Goal: Task Accomplishment & Management: Use online tool/utility

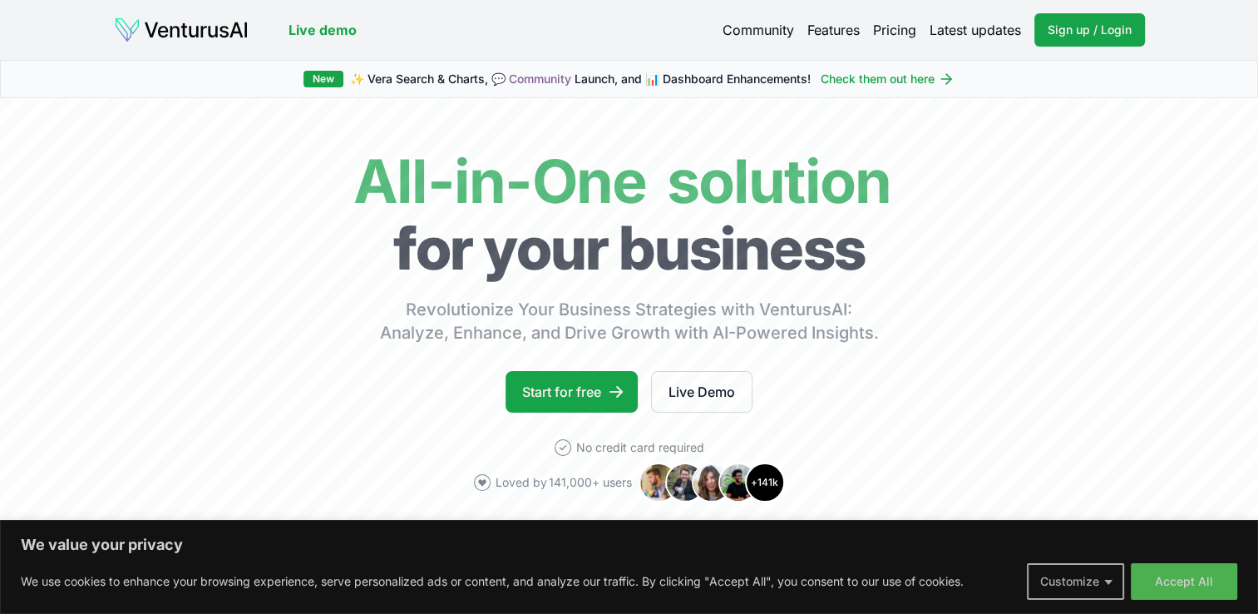
click at [1117, 580] on button "Customize" at bounding box center [1075, 581] width 97 height 37
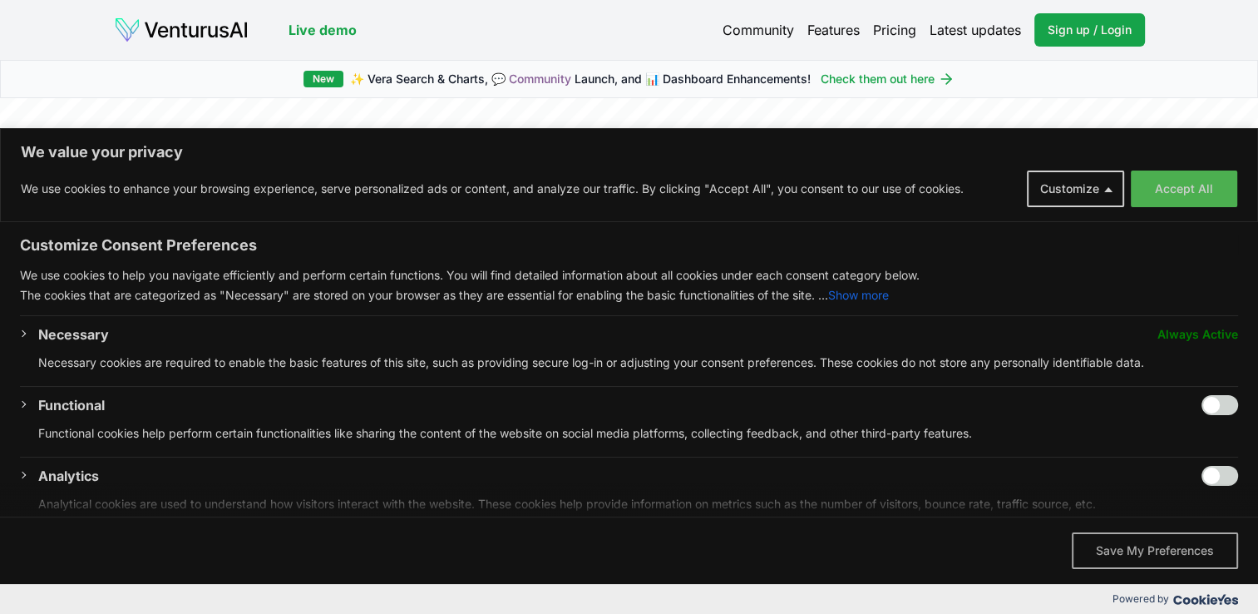
click at [1164, 555] on button "Save My Preferences" at bounding box center [1155, 550] width 166 height 37
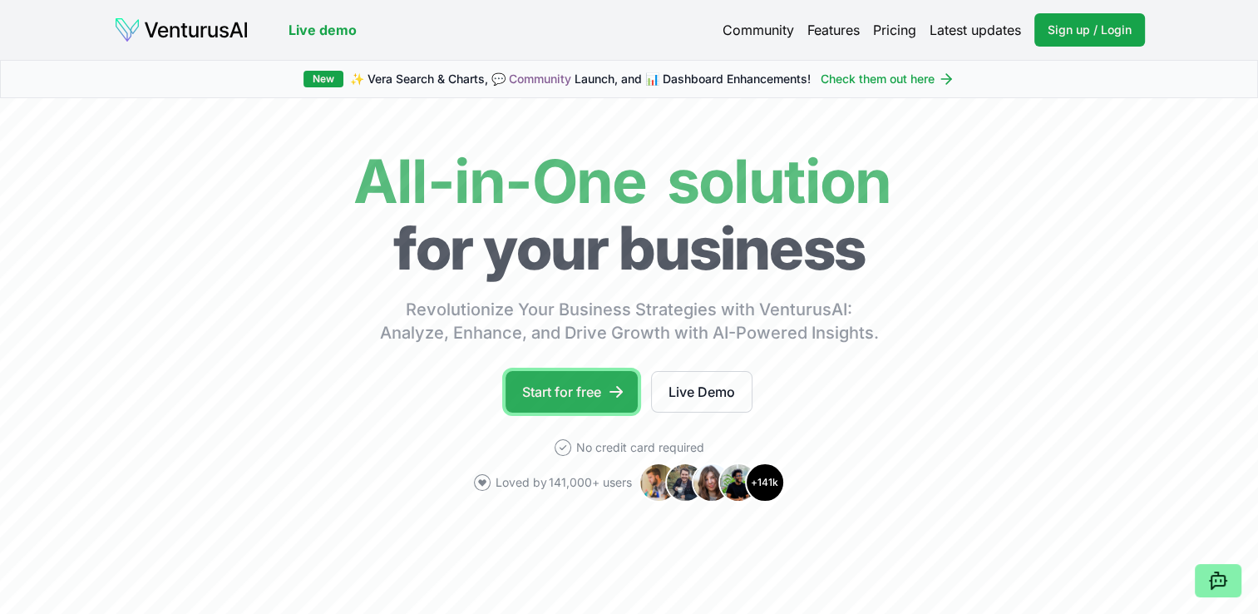
click at [589, 392] on link "Start for free" at bounding box center [572, 392] width 132 height 42
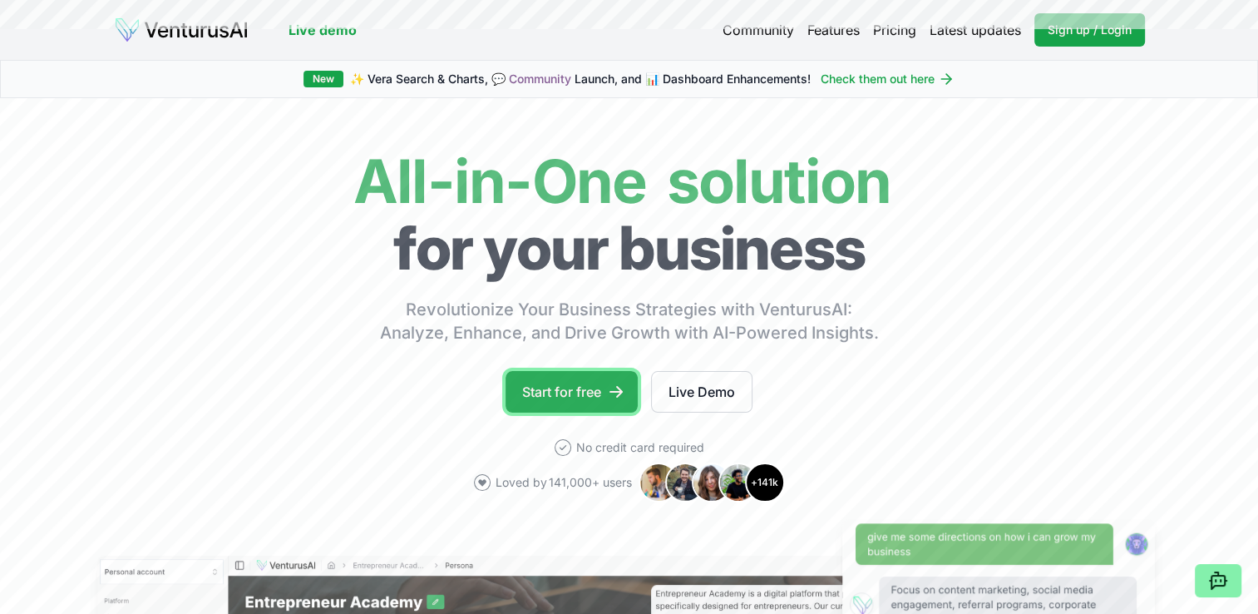
click at [558, 387] on link "Start for free" at bounding box center [572, 392] width 132 height 42
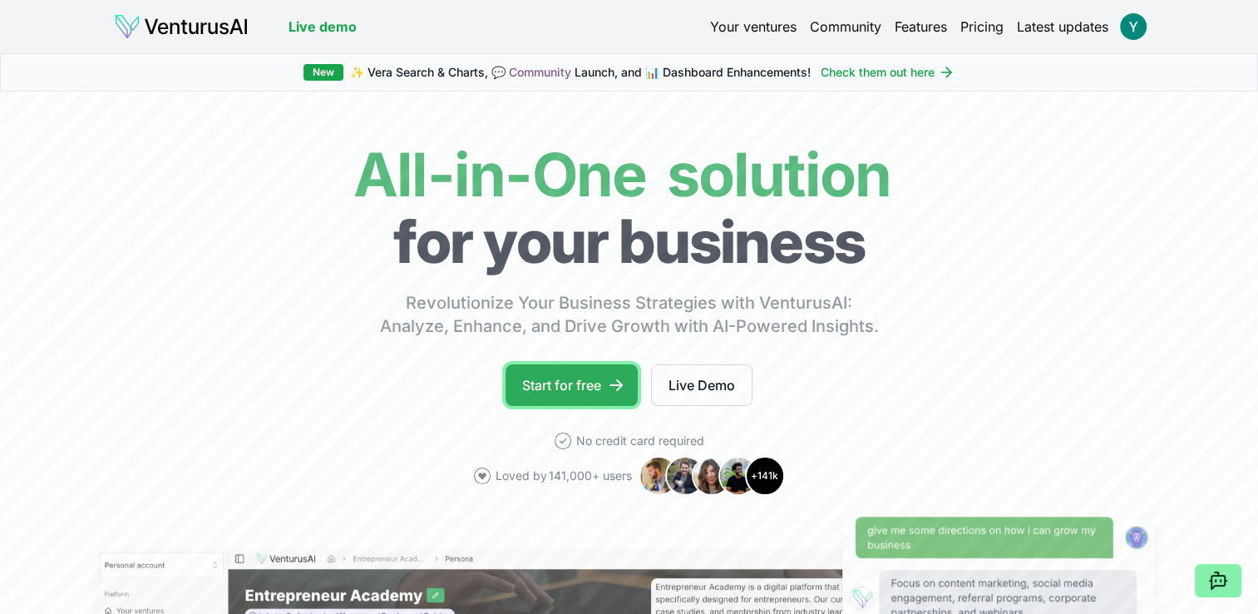
click at [584, 387] on link "Start for free" at bounding box center [572, 385] width 132 height 42
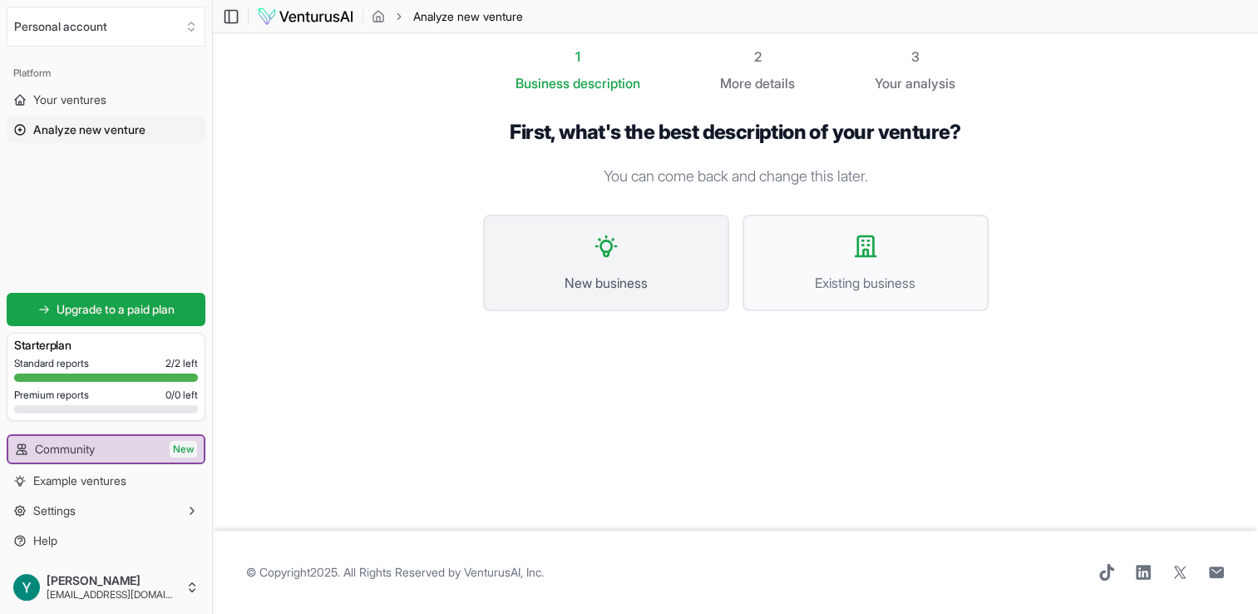
click at [645, 269] on button "New business" at bounding box center [606, 263] width 246 height 96
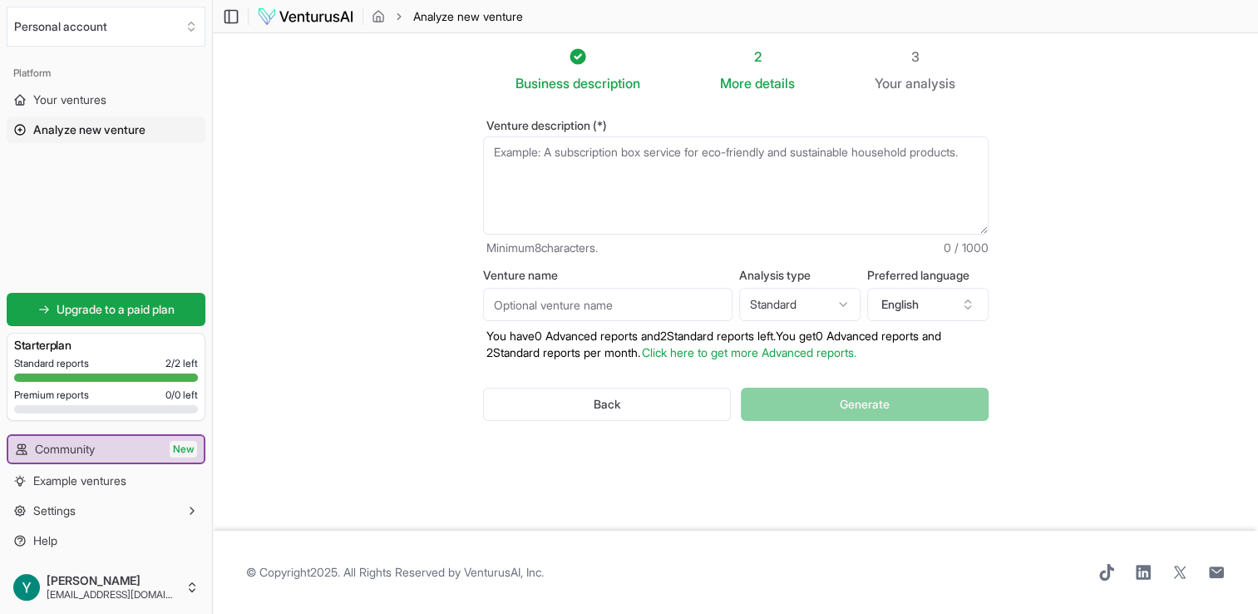
click at [535, 155] on textarea "Venture description (*)" at bounding box center [736, 185] width 506 height 98
drag, startPoint x: 492, startPoint y: 148, endPoint x: 555, endPoint y: 180, distance: 70.6
click at [555, 180] on textarea "Venture description (*)" at bounding box center [736, 185] width 506 height 98
drag, startPoint x: 551, startPoint y: 175, endPoint x: 486, endPoint y: 157, distance: 67.4
click at [486, 158] on textarea "Venture description (*)" at bounding box center [736, 185] width 506 height 98
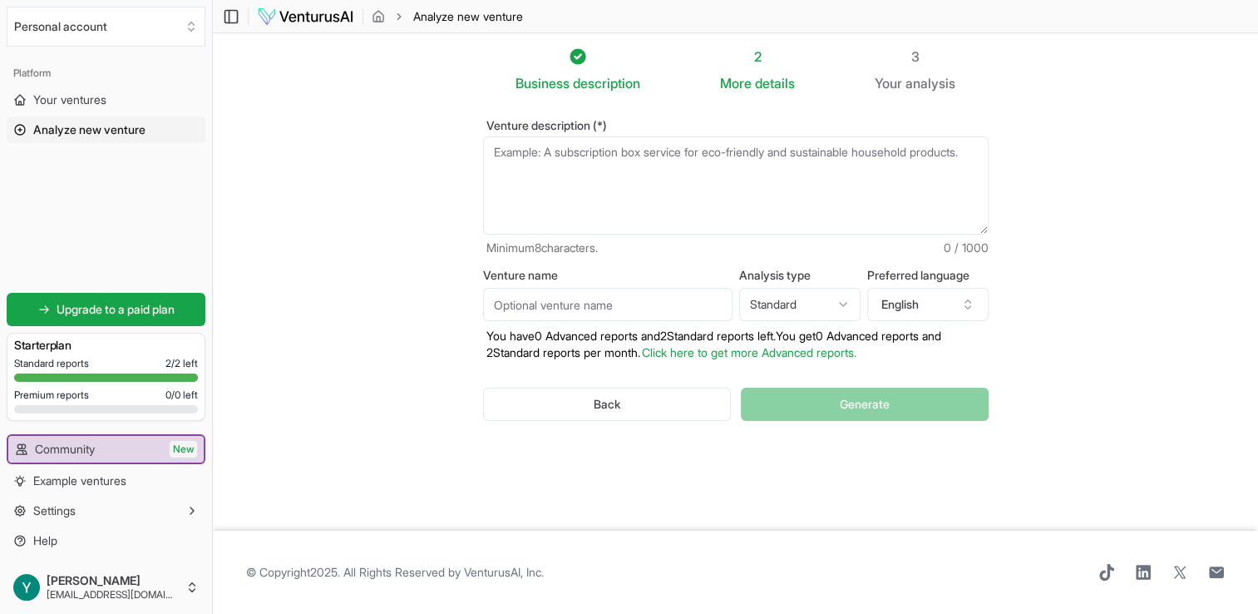
drag, startPoint x: 545, startPoint y: 151, endPoint x: 562, endPoint y: 209, distance: 60.0
click at [562, 209] on textarea "Venture description (*)" at bounding box center [736, 185] width 506 height 98
drag, startPoint x: 506, startPoint y: 170, endPoint x: 509, endPoint y: 153, distance: 17.8
click at [509, 153] on textarea "Venture description (*)" at bounding box center [736, 185] width 506 height 98
drag, startPoint x: 550, startPoint y: 170, endPoint x: 449, endPoint y: 141, distance: 104.7
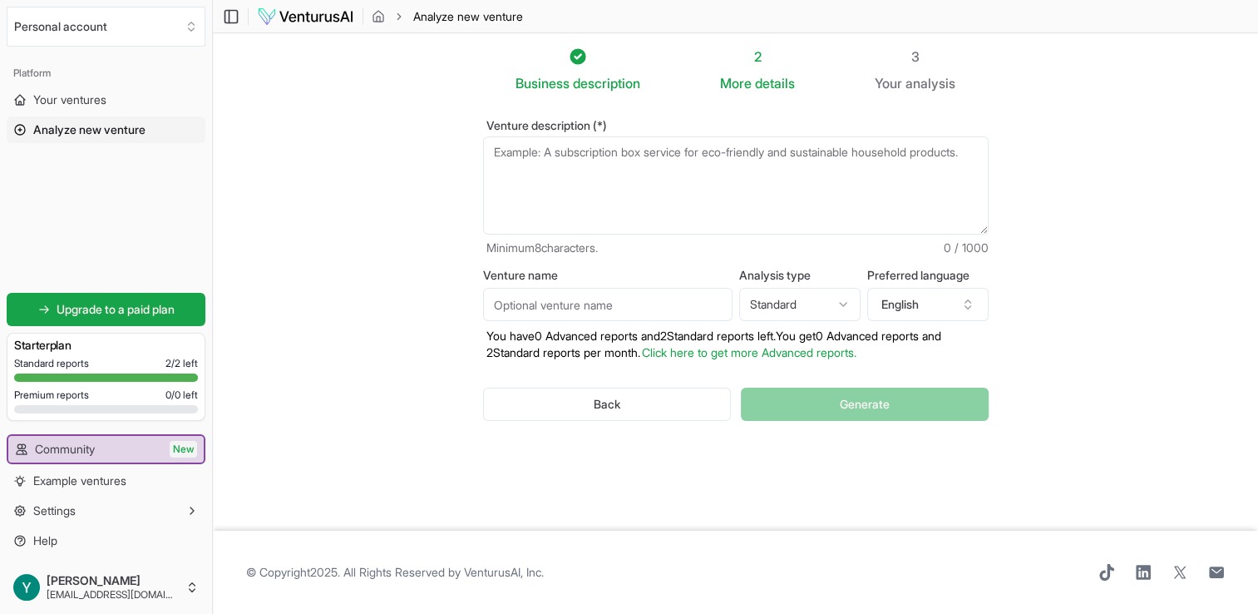
click at [449, 141] on section "Business description 2 More details 3 Your analysis Venture description (*) Min…" at bounding box center [735, 281] width 1045 height 497
paste textarea "Digital assistant that designs personalized routines for busy professionals, co…"
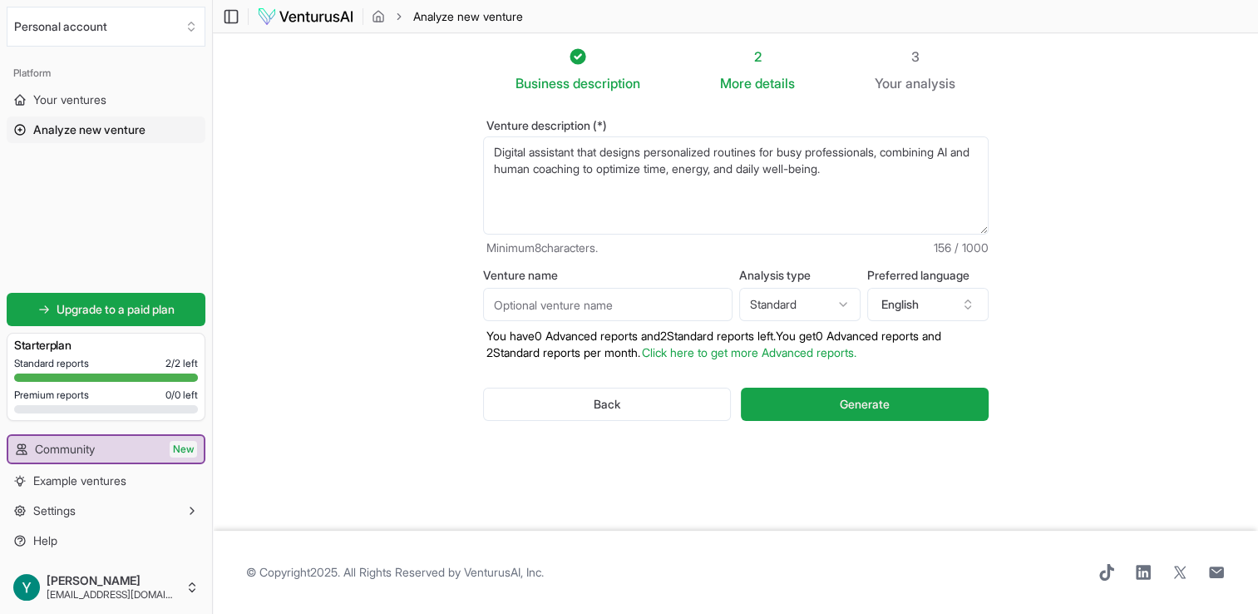
type textarea "Digital assistant that designs personalized routines for busy professionals, co…"
click at [529, 311] on input "Venture name" at bounding box center [607, 304] width 249 height 33
click at [539, 305] on input "Venture name" at bounding box center [607, 304] width 249 height 33
type input "Harmoni"
click at [845, 303] on html "We value your privacy We use cookies to enhance your browsing experience, serve…" at bounding box center [629, 307] width 1258 height 614
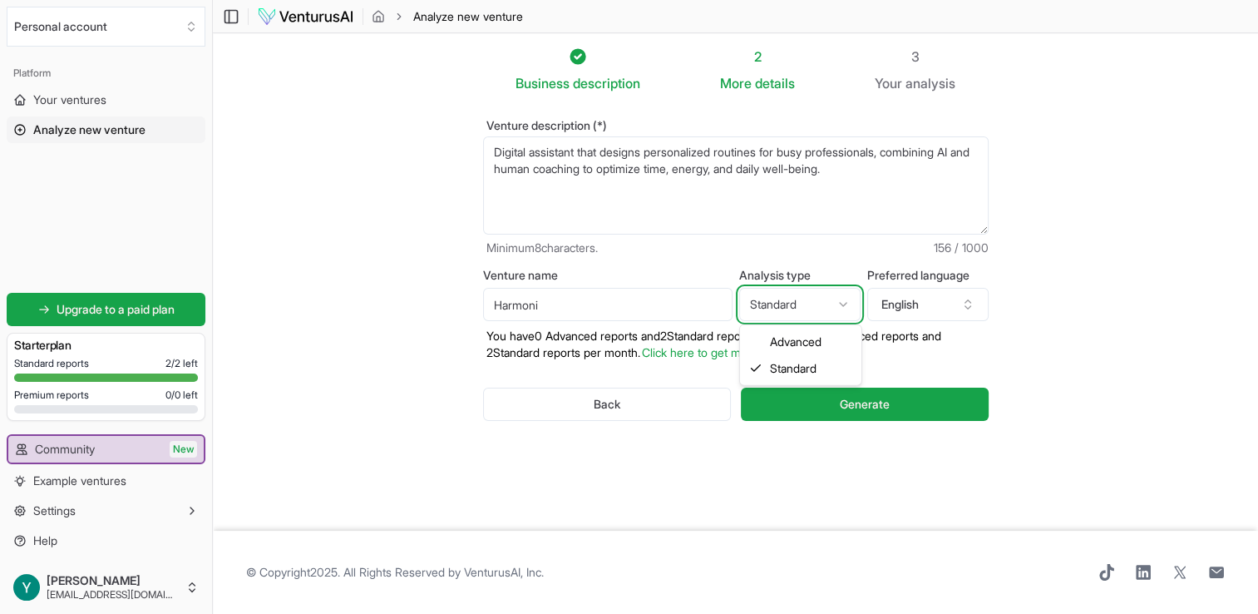
click at [845, 303] on html "We value your privacy We use cookies to enhance your browsing experience, serve…" at bounding box center [629, 307] width 1258 height 614
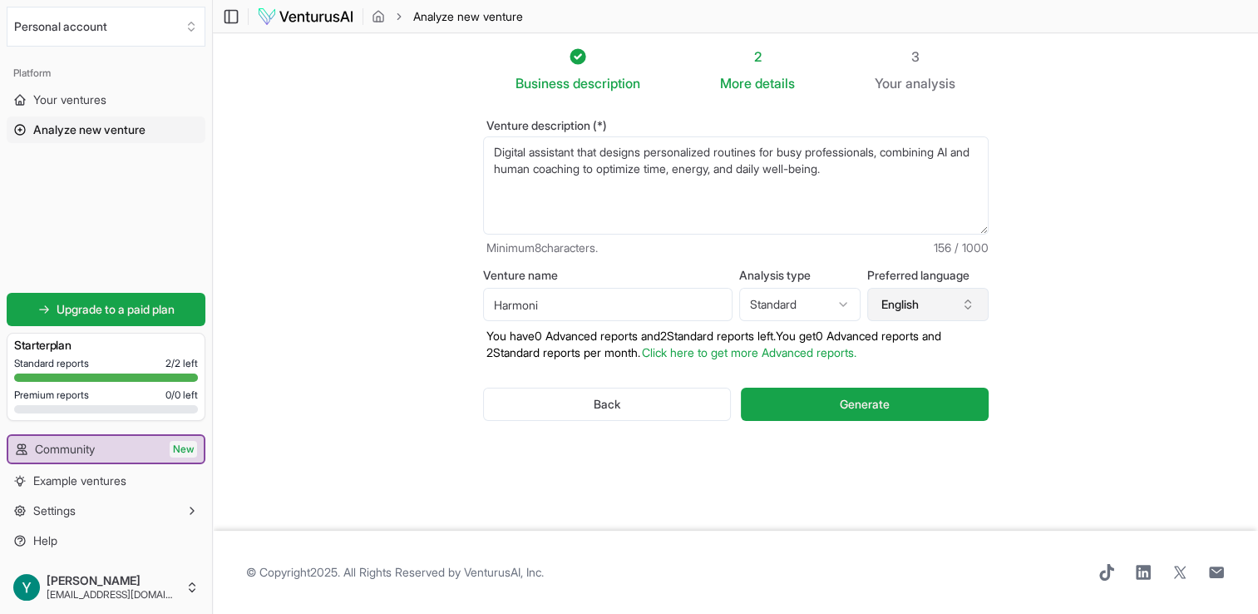
click at [972, 307] on icon "button" at bounding box center [967, 304] width 13 height 13
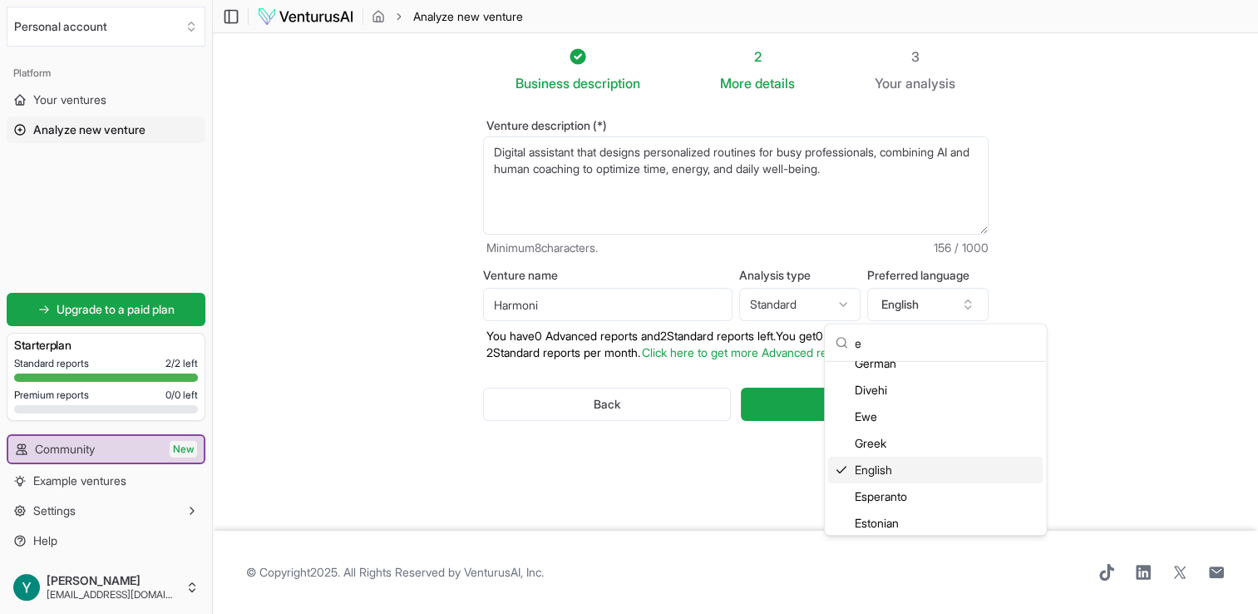
scroll to position [336, 0]
type input "e"
click at [895, 471] on div "English" at bounding box center [935, 468] width 215 height 27
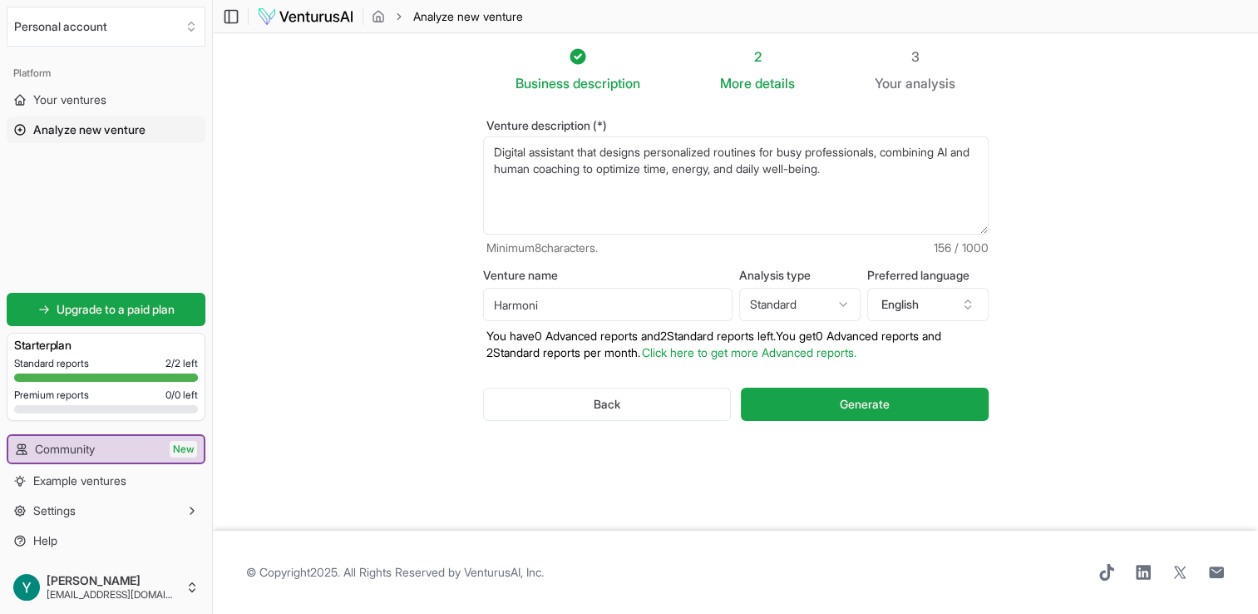
scroll to position [0, 0]
click at [831, 412] on button "Generate" at bounding box center [864, 403] width 247 height 33
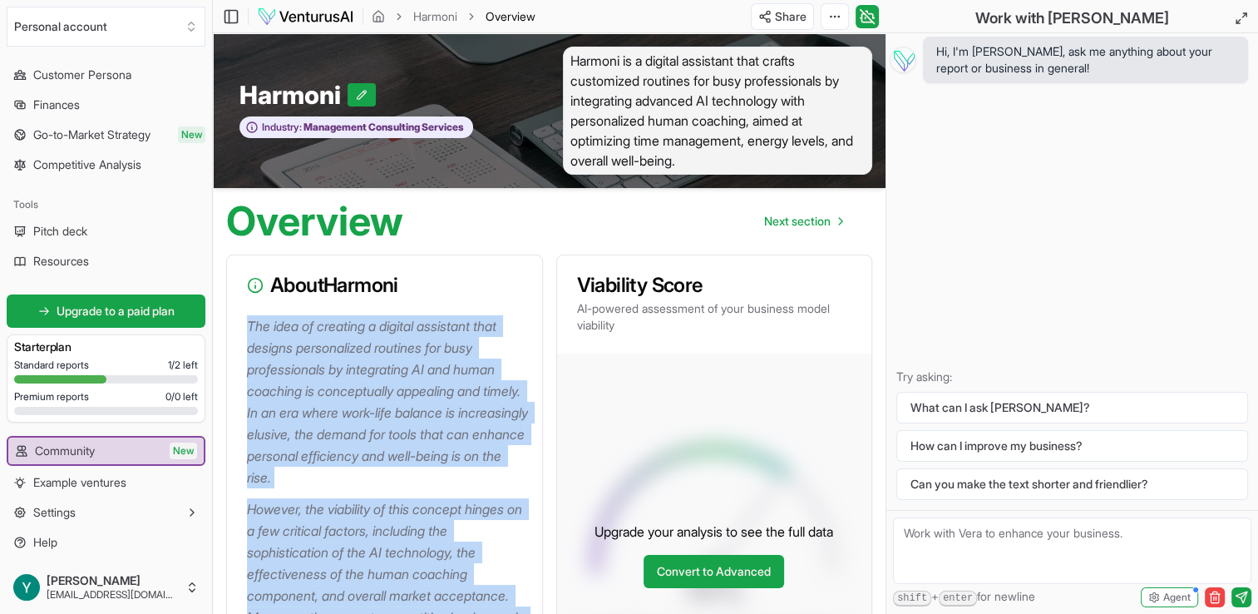
drag, startPoint x: 451, startPoint y: 392, endPoint x: 248, endPoint y: 330, distance: 212.0
click at [248, 330] on div "The idea of creating a digital assistant that designs personalized routines for…" at bounding box center [384, 535] width 315 height 441
copy div "The idea of creating a digital assistant that designs personalized routines for…"
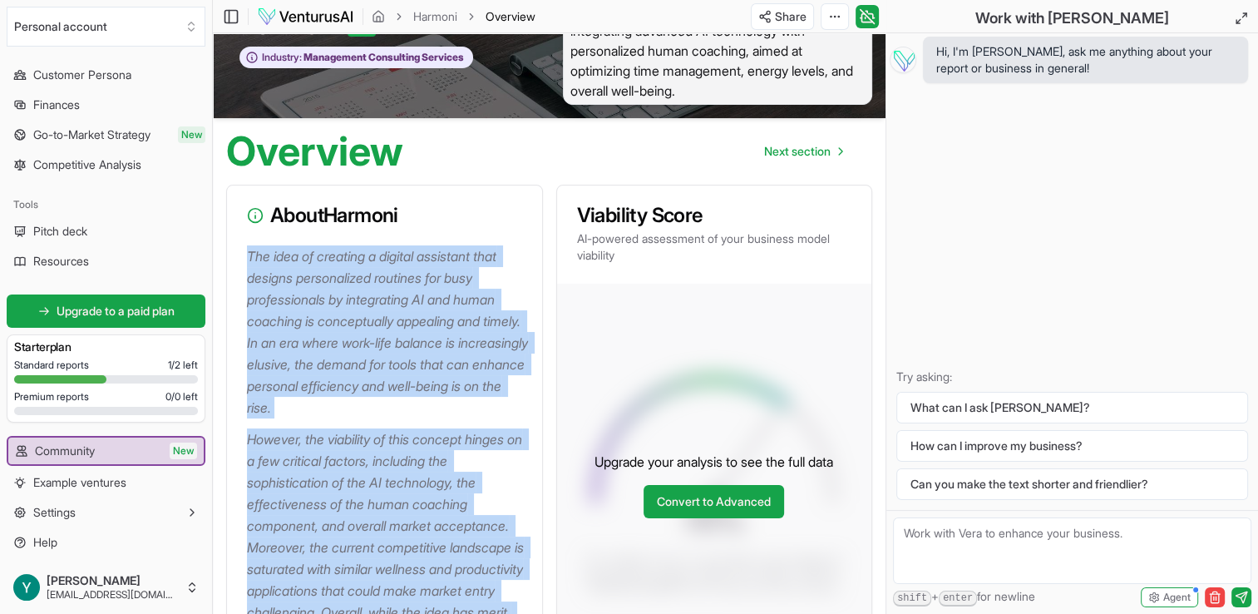
scroll to position [166, 0]
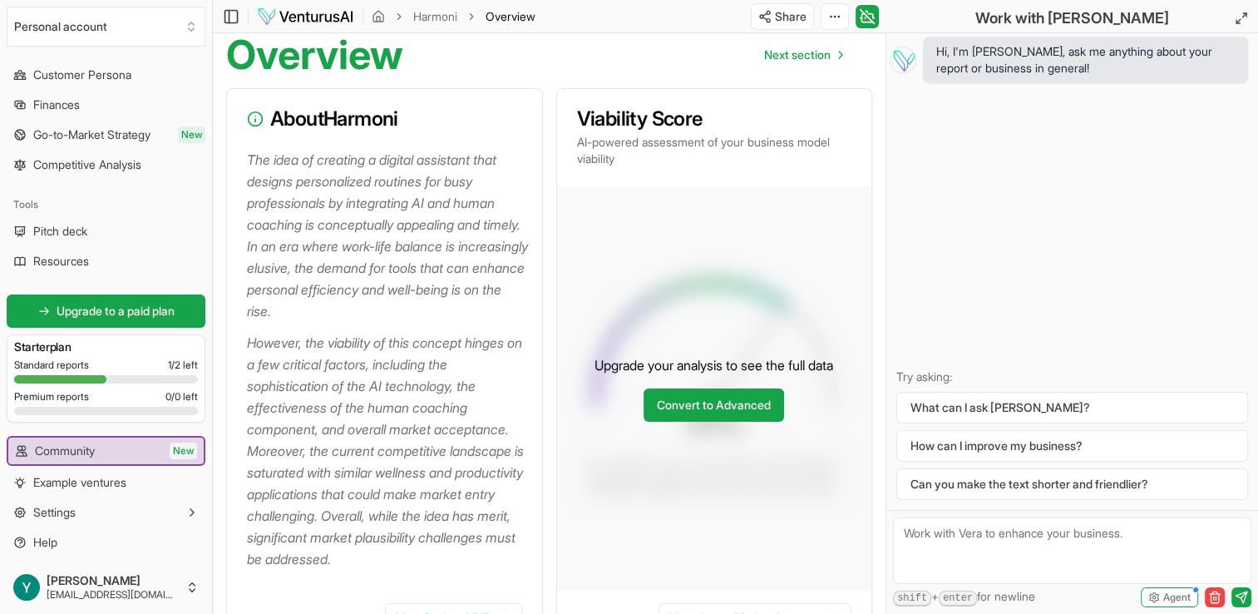
click at [572, 58] on div "Overview Next section" at bounding box center [549, 48] width 673 height 53
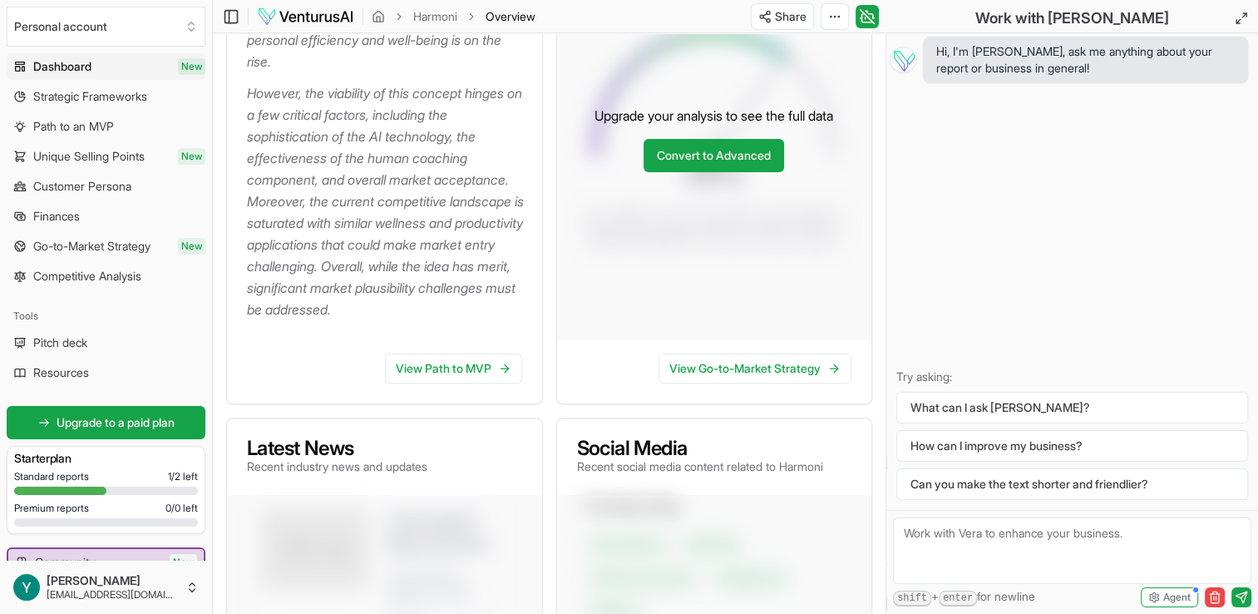
scroll to position [241, 0]
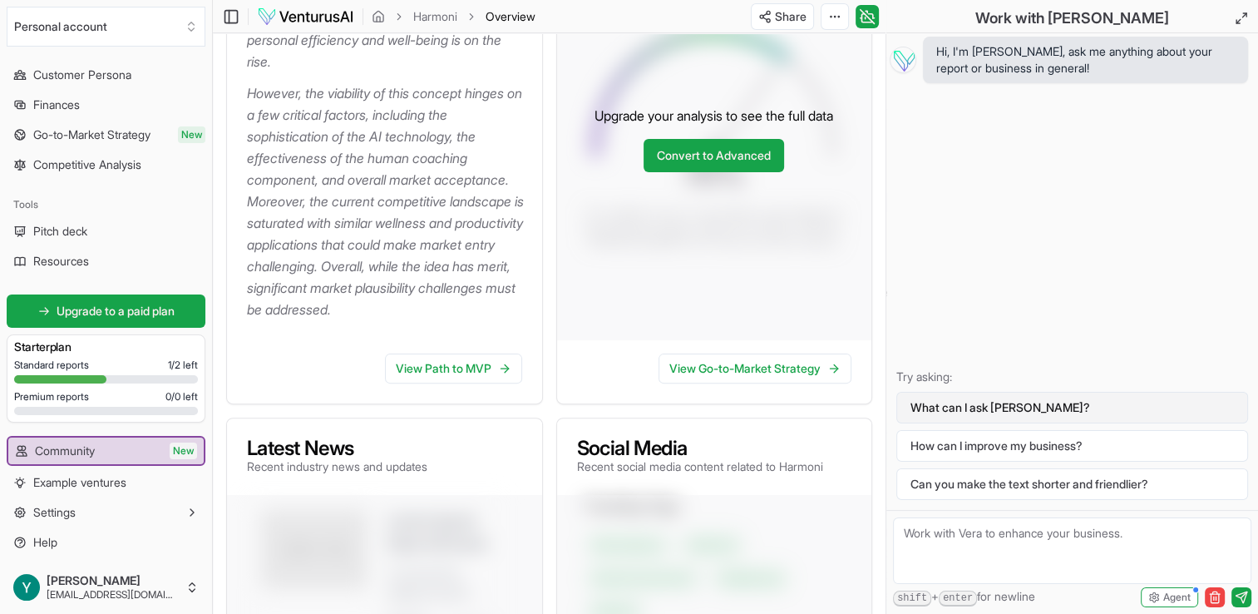
click at [982, 409] on button "What can I ask [PERSON_NAME]?" at bounding box center [1072, 408] width 352 height 32
click at [938, 536] on textarea at bounding box center [1072, 550] width 358 height 67
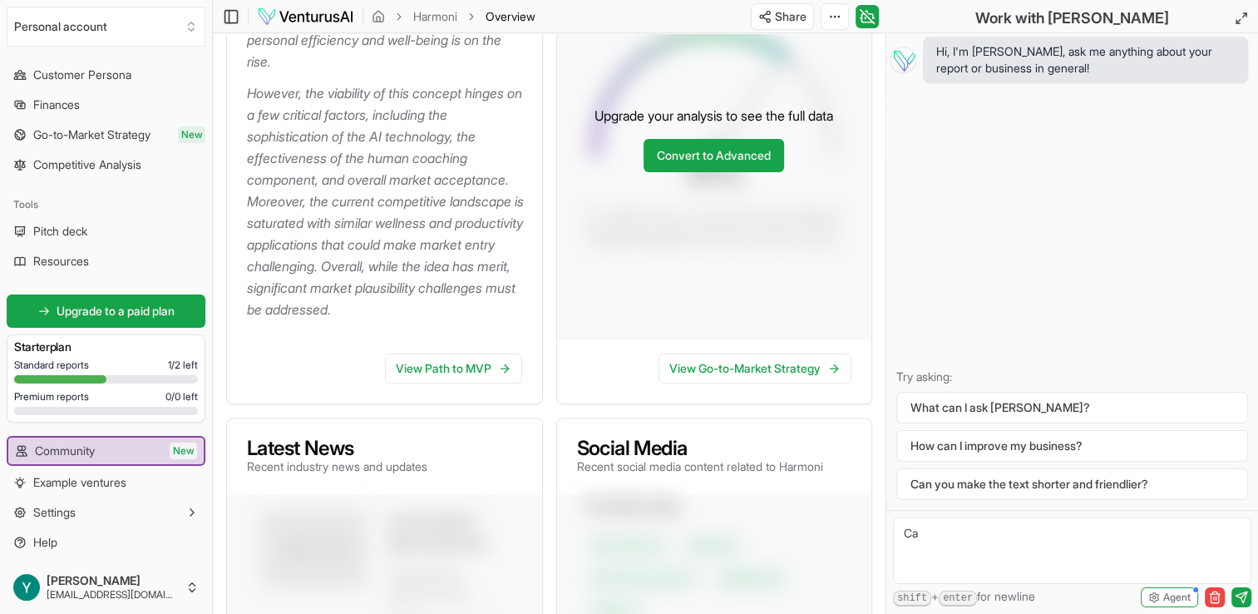
type textarea "C"
click at [968, 538] on textarea at bounding box center [1072, 550] width 358 height 67
type textarea "How can I improve my business?"
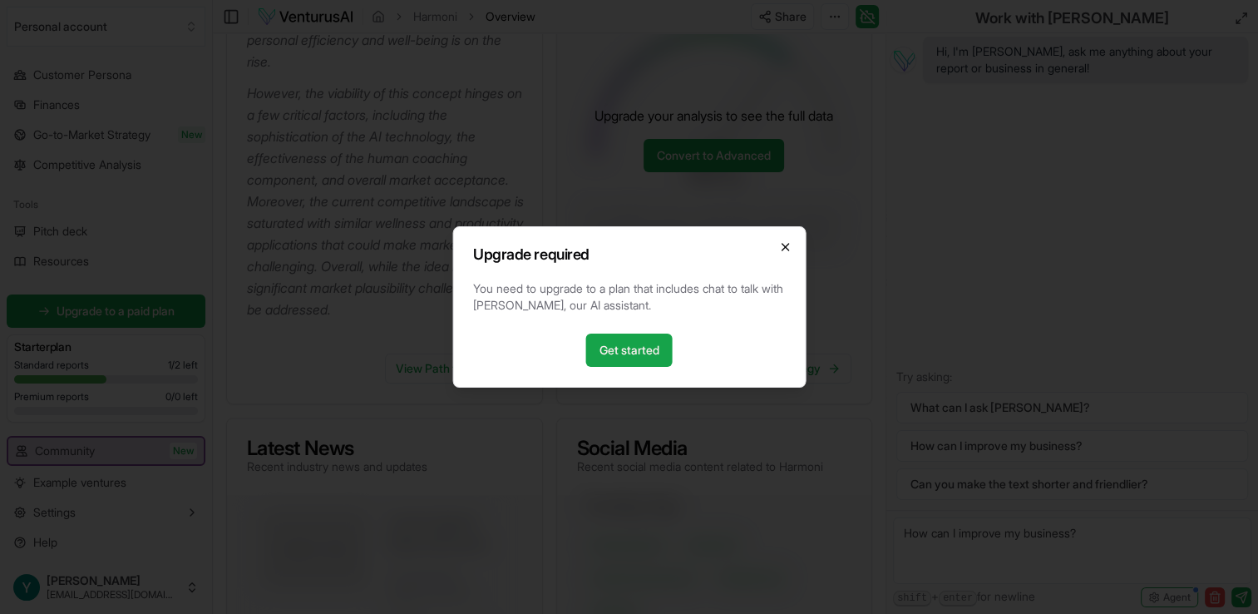
click at [786, 245] on icon "button" at bounding box center [785, 247] width 7 height 7
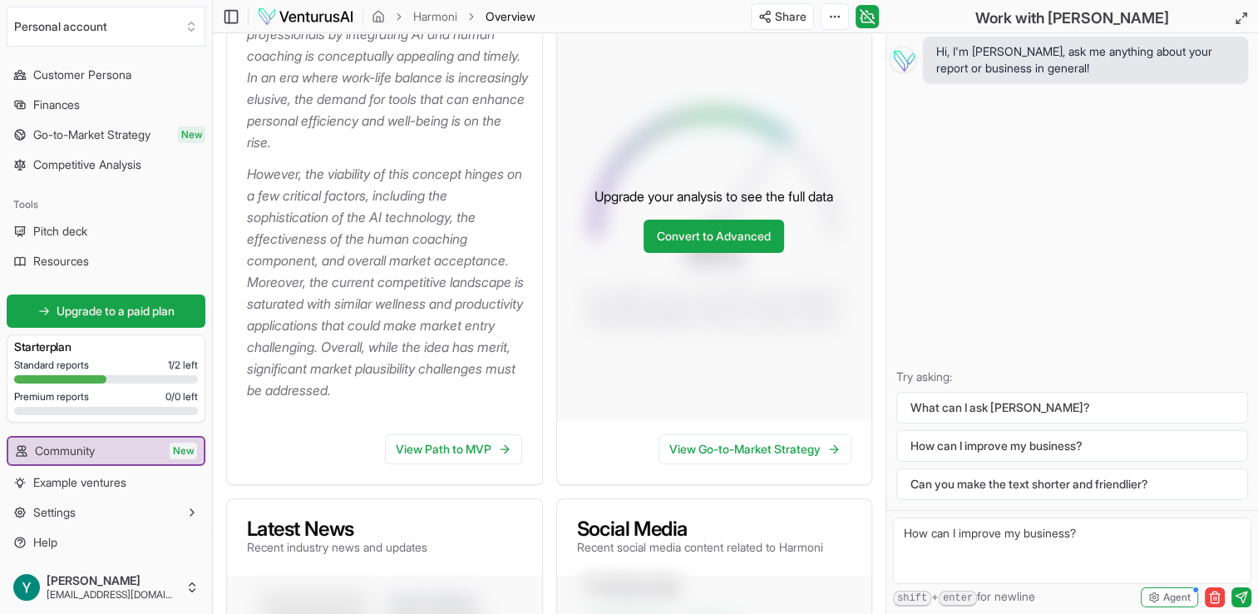
scroll to position [333, 0]
drag, startPoint x: 1134, startPoint y: 535, endPoint x: 841, endPoint y: 506, distance: 295.0
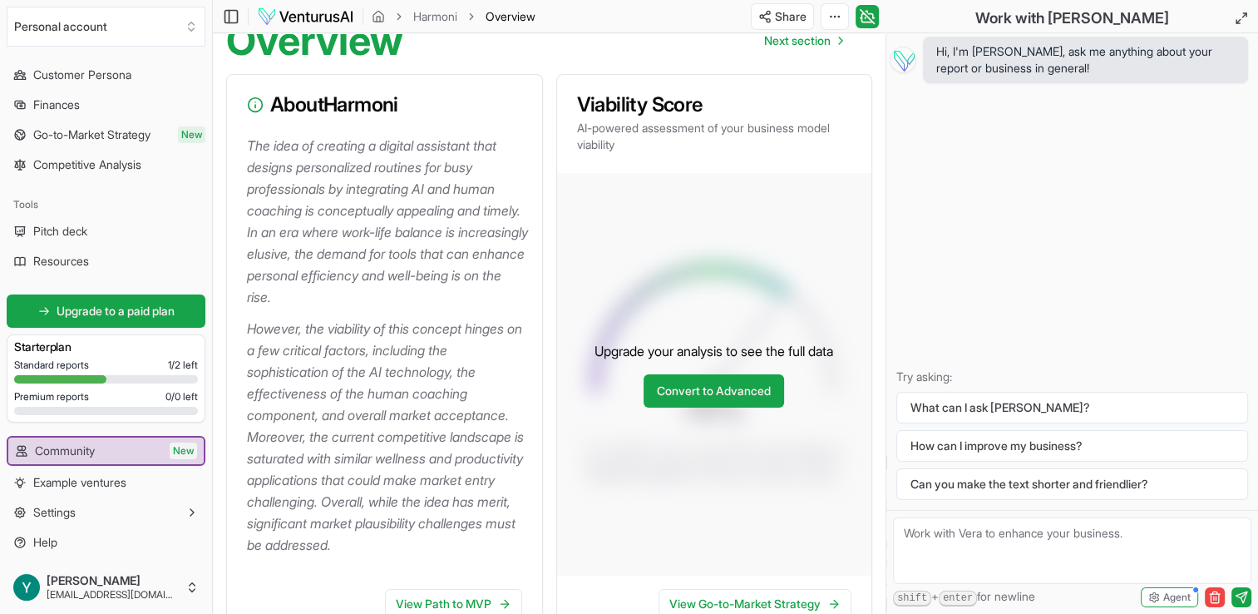
scroll to position [83, 0]
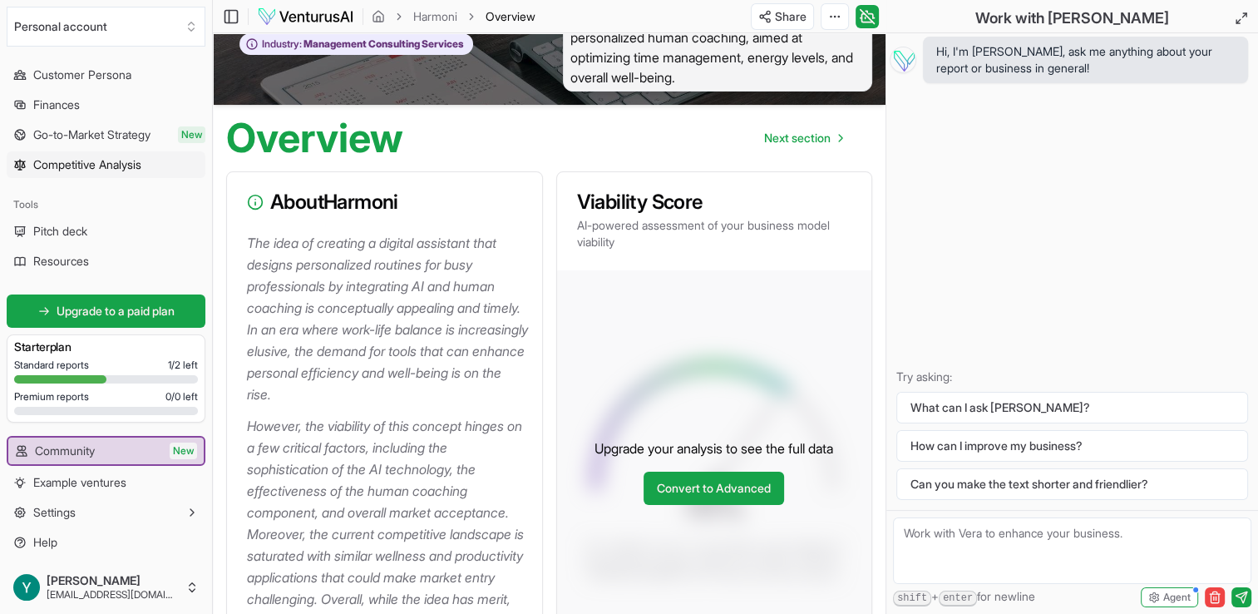
click at [77, 160] on span "Competitive Analysis" at bounding box center [87, 164] width 108 height 17
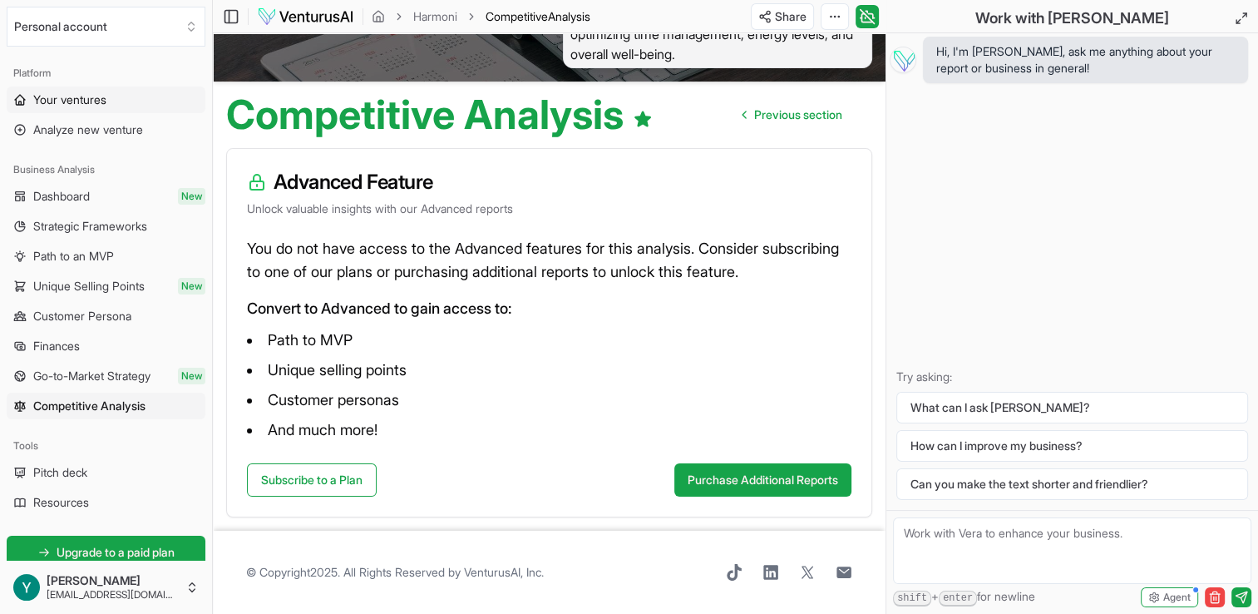
click at [120, 104] on link "Your ventures" at bounding box center [106, 99] width 199 height 27
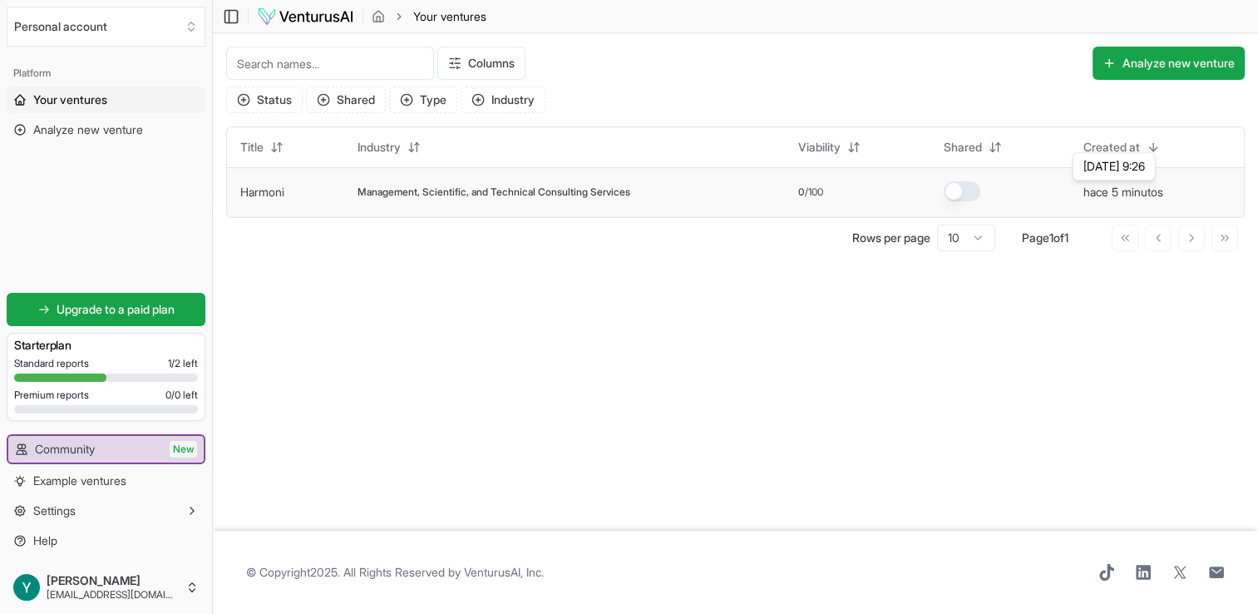
click at [1124, 188] on button "hace 5 minutos" at bounding box center [1123, 192] width 80 height 17
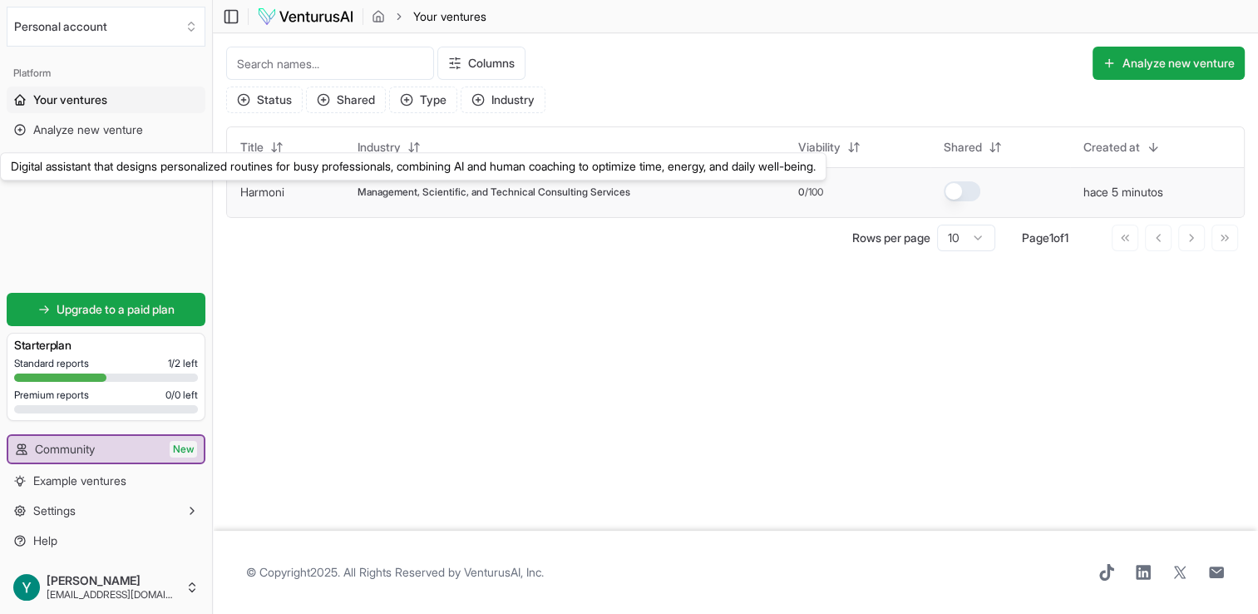
click at [262, 188] on link "Harmoni" at bounding box center [262, 192] width 44 height 14
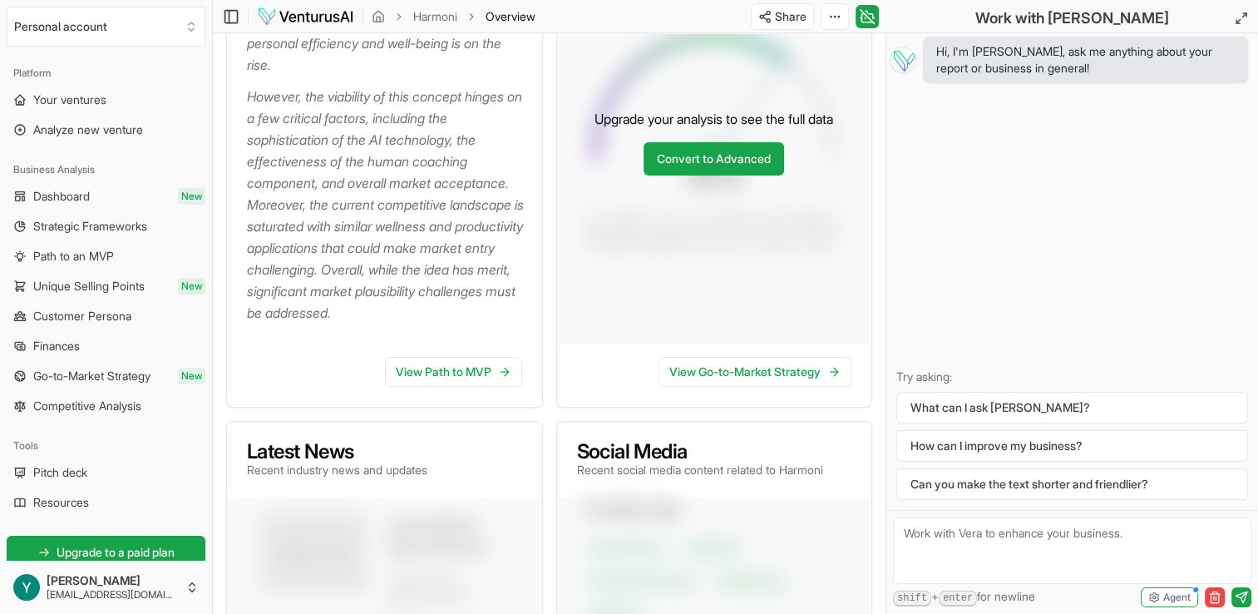
scroll to position [416, 0]
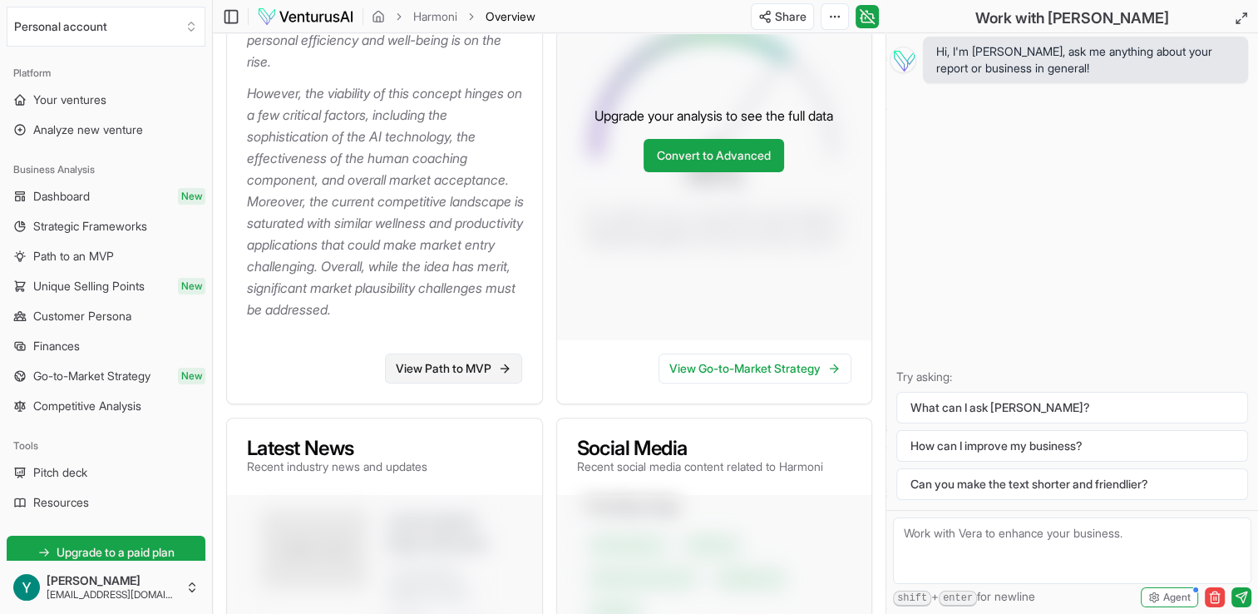
click at [479, 368] on link "View Path to MVP" at bounding box center [453, 368] width 137 height 30
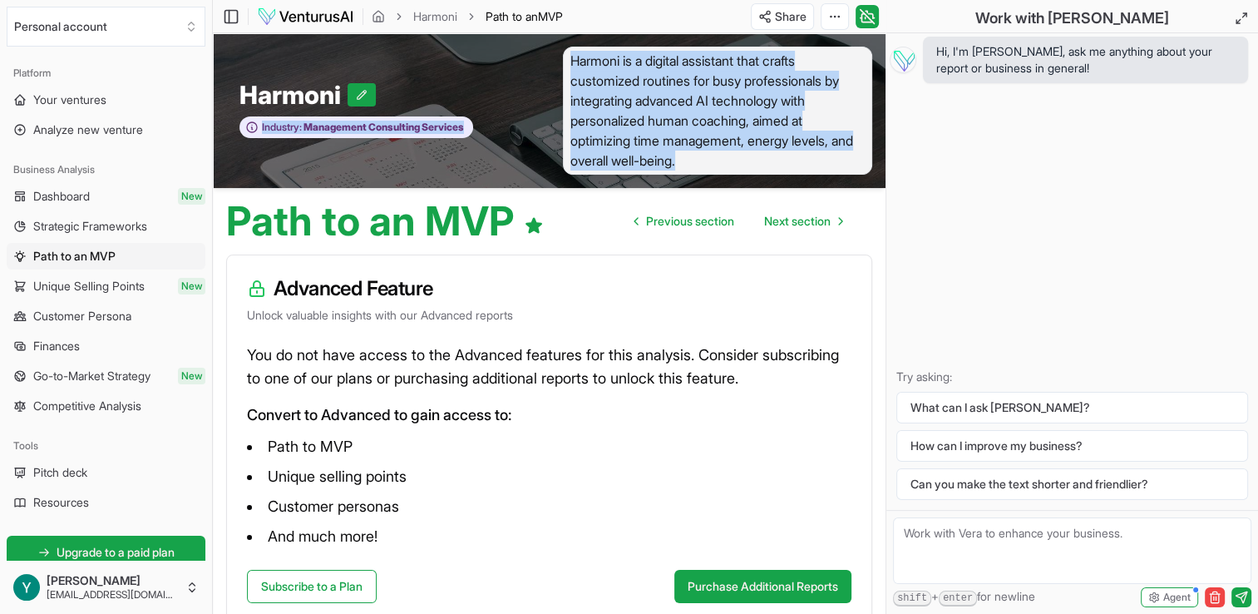
drag, startPoint x: 718, startPoint y: 158, endPoint x: 545, endPoint y: 47, distance: 205.7
click at [545, 47] on div "Harmoni Industry: Management Consulting Services Harmoni is a digital assistant…" at bounding box center [549, 110] width 673 height 155
copy div "Industry: Management Consulting Services Harmoni is a digital assistant that cr…"
click at [102, 102] on span "Your ventures" at bounding box center [69, 99] width 73 height 17
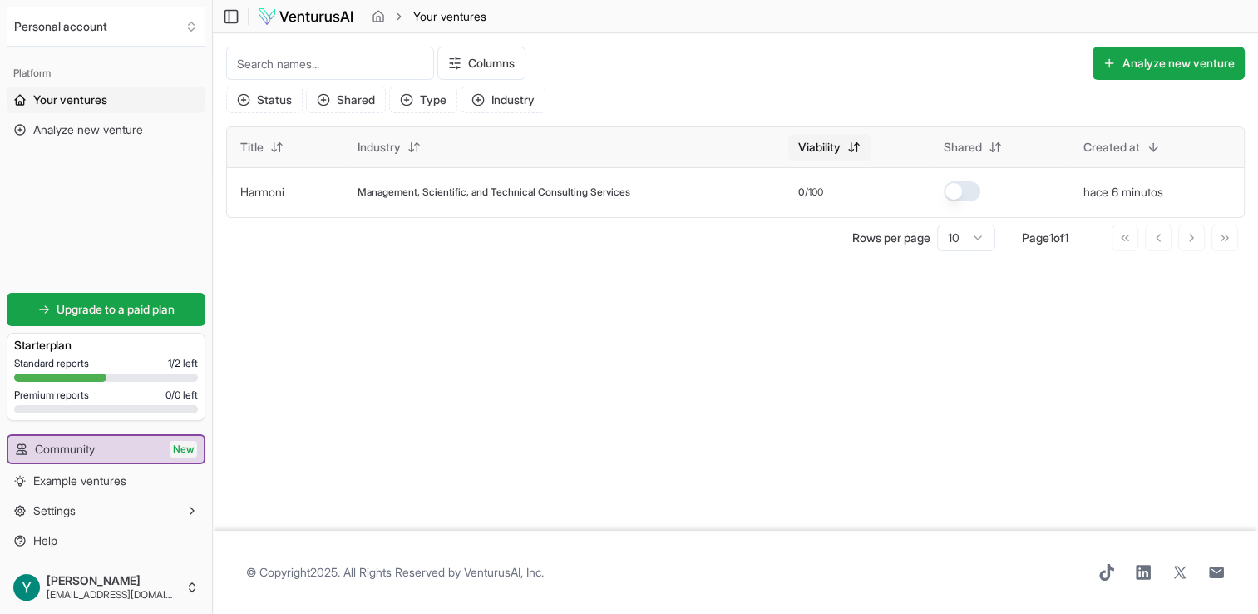
click at [835, 151] on html "We value your privacy We use cookies to enhance your browsing experience, serve…" at bounding box center [629, 307] width 1258 height 614
click at [726, 141] on html "We value your privacy We use cookies to enhance your browsing experience, serve…" at bounding box center [629, 307] width 1258 height 614
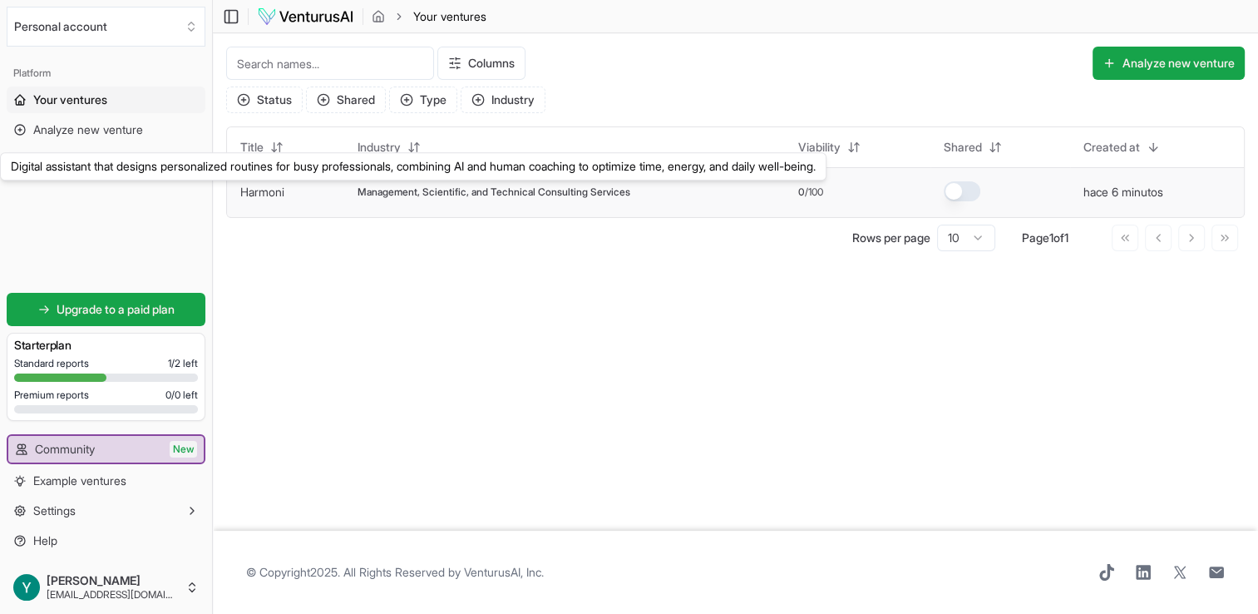
click at [254, 190] on link "Harmoni" at bounding box center [262, 192] width 44 height 14
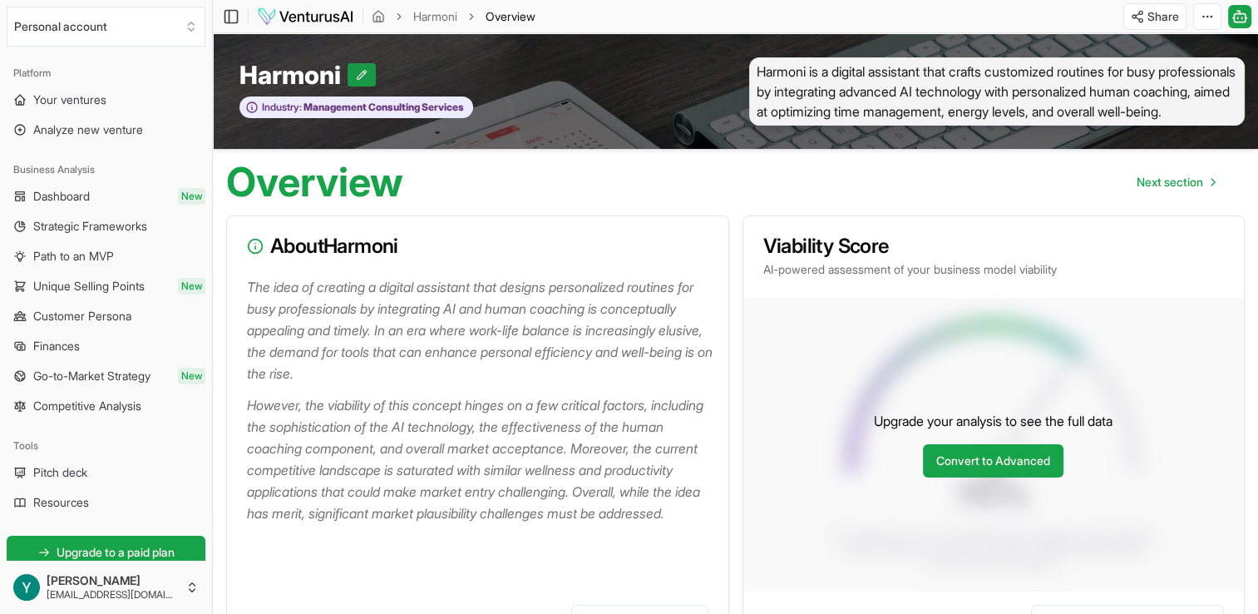
click at [362, 72] on icon at bounding box center [362, 75] width 12 height 12
click at [401, 72] on icon at bounding box center [402, 75] width 12 height 12
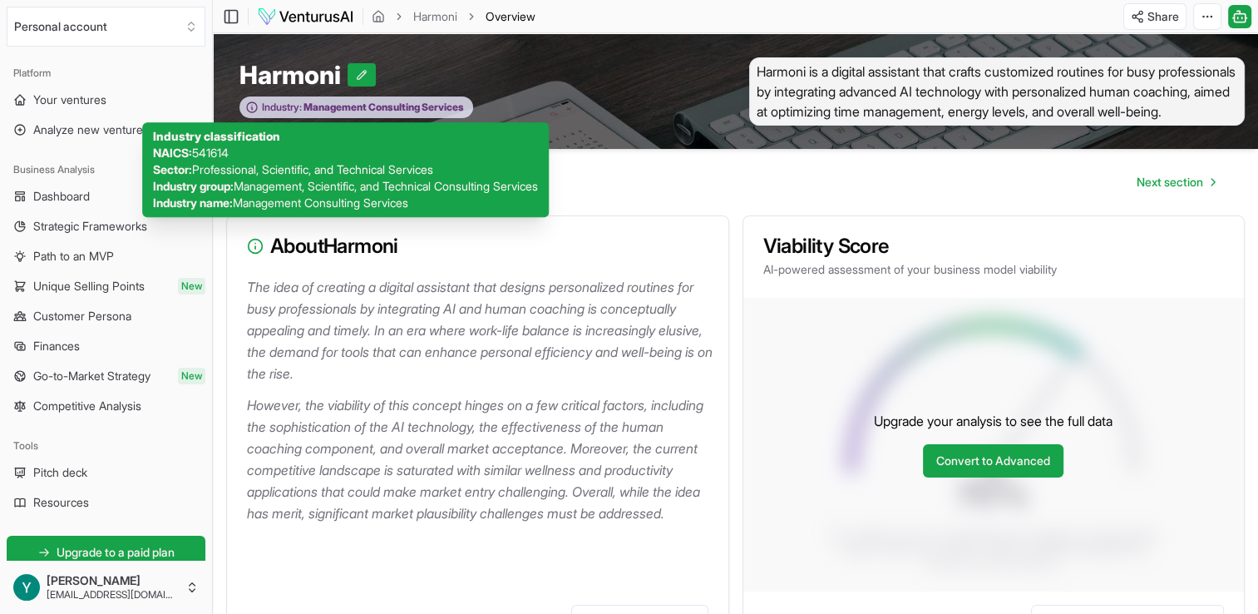
click at [361, 105] on span "Management Consulting Services" at bounding box center [383, 107] width 162 height 13
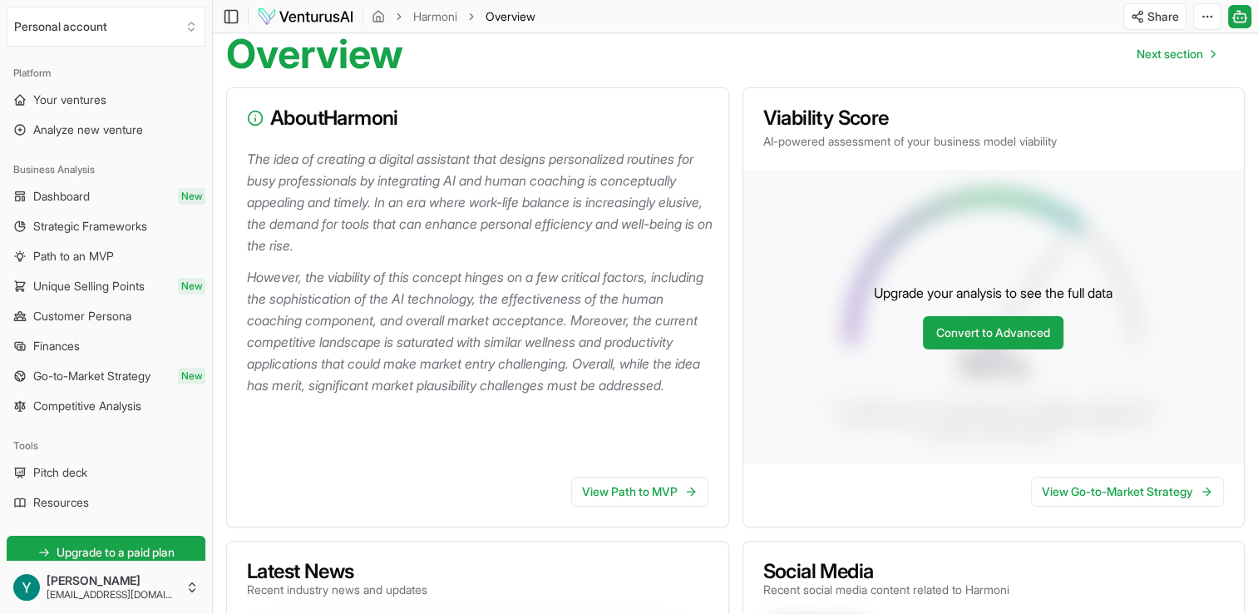
scroll to position [166, 0]
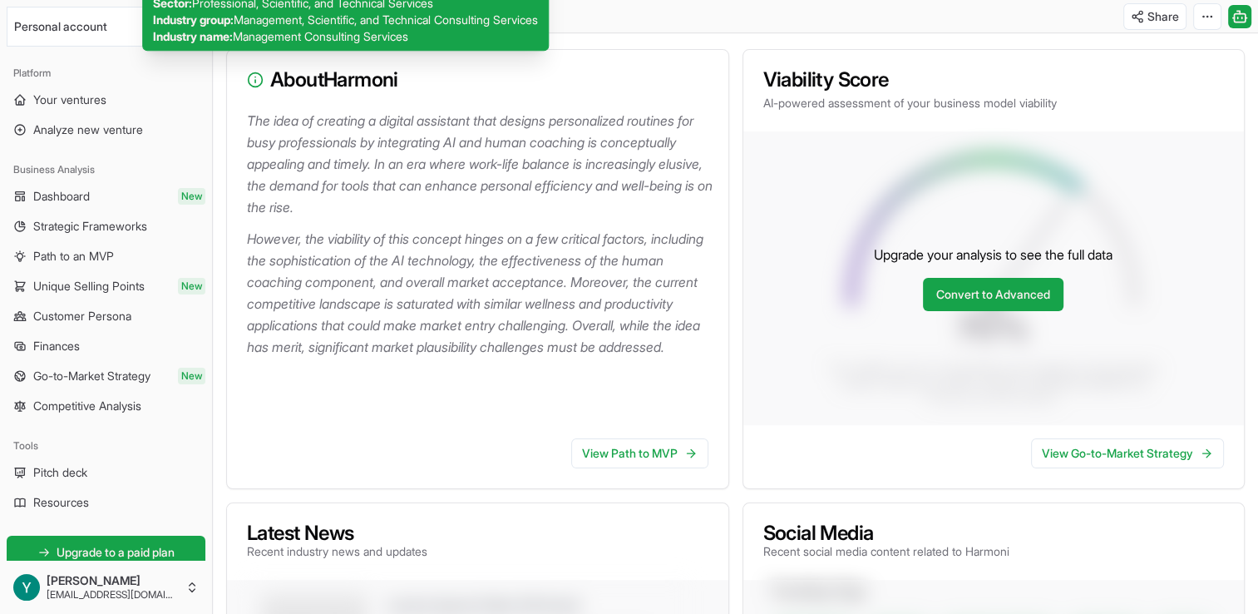
click at [676, 12] on div "Toggle Sidebar Harmoni Overview Share Toggle Chat Sidebar" at bounding box center [735, 16] width 1045 height 27
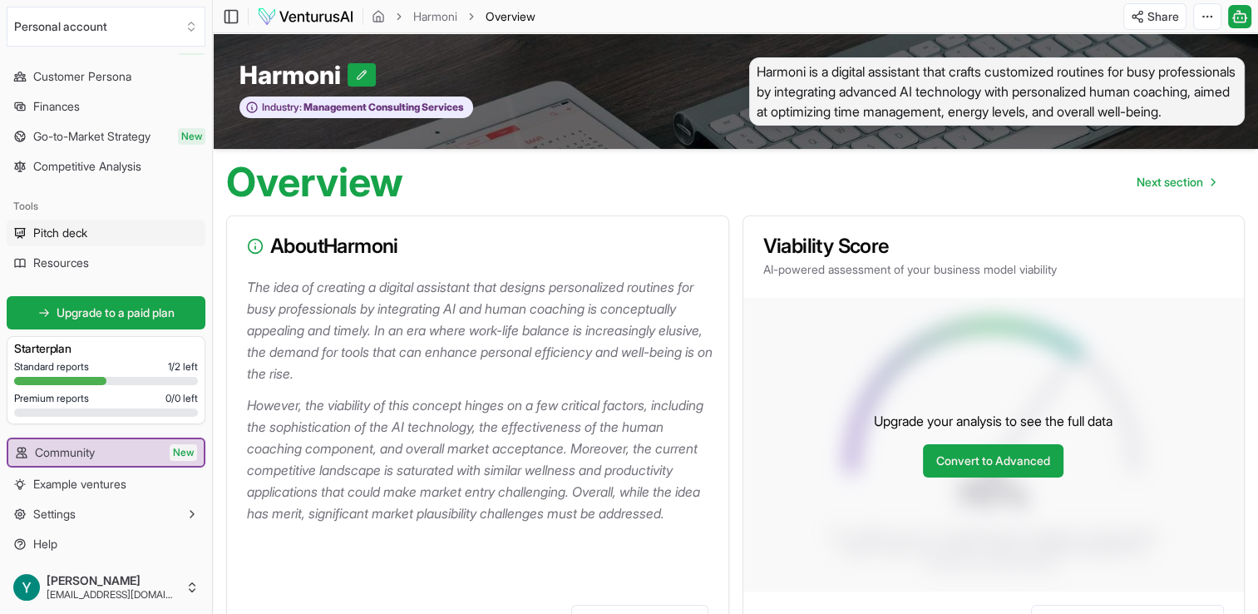
scroll to position [241, 0]
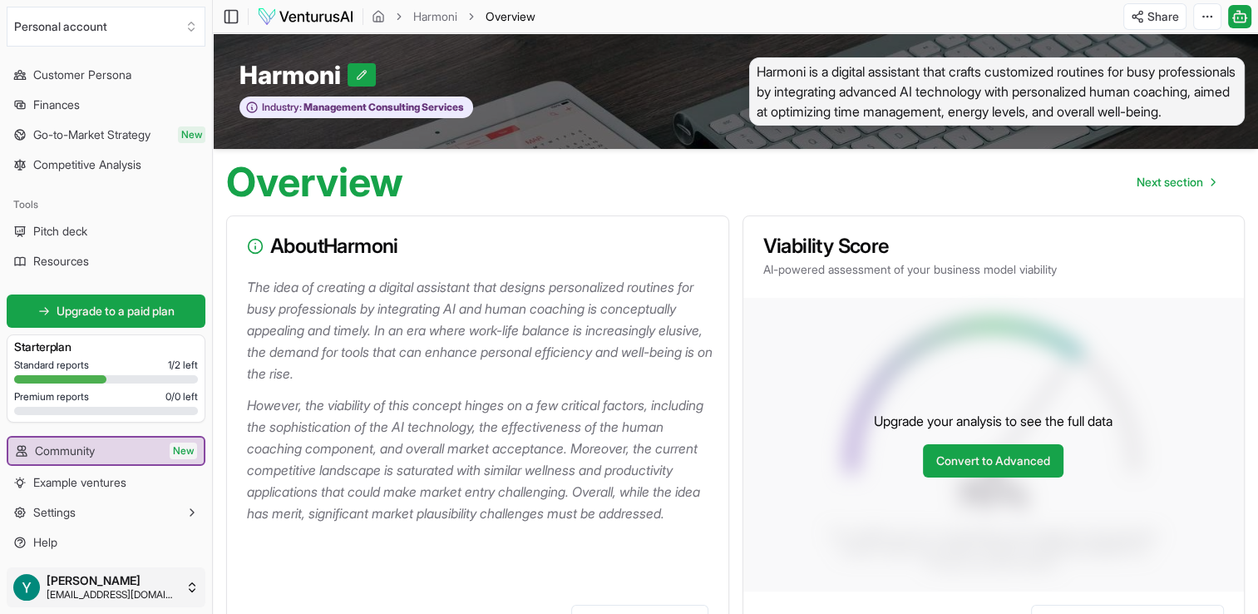
click at [193, 587] on html "We value your privacy We use cookies to enhance your browsing experience, serve…" at bounding box center [629, 307] width 1258 height 614
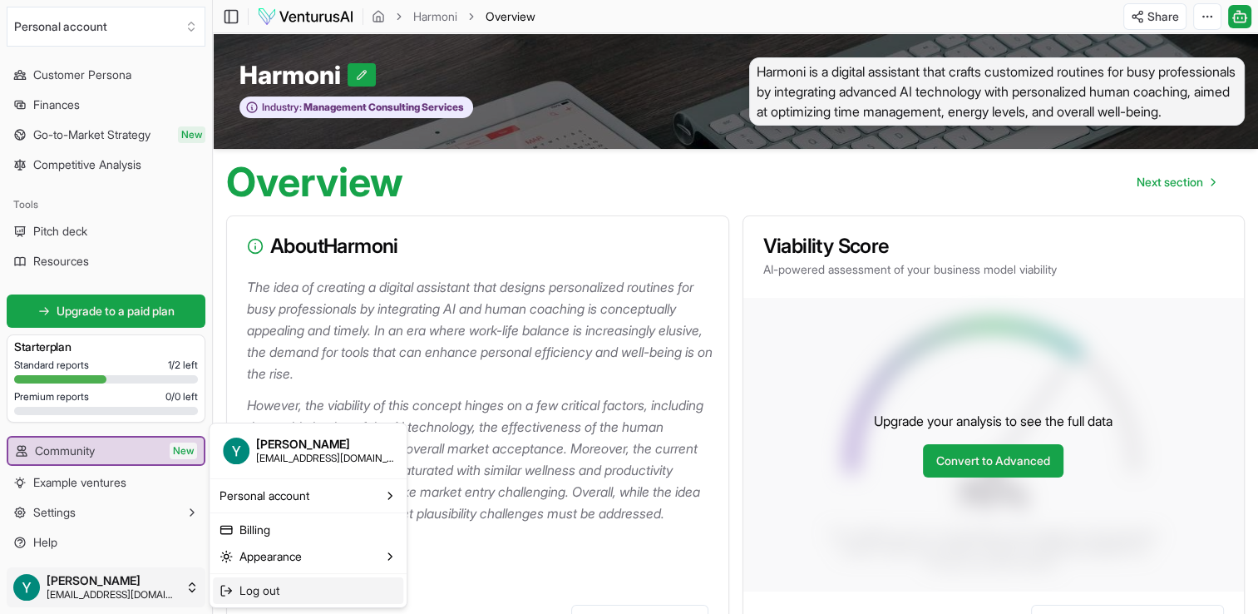
click at [253, 595] on span "Log out" at bounding box center [259, 590] width 40 height 17
